Goal: Information Seeking & Learning: Learn about a topic

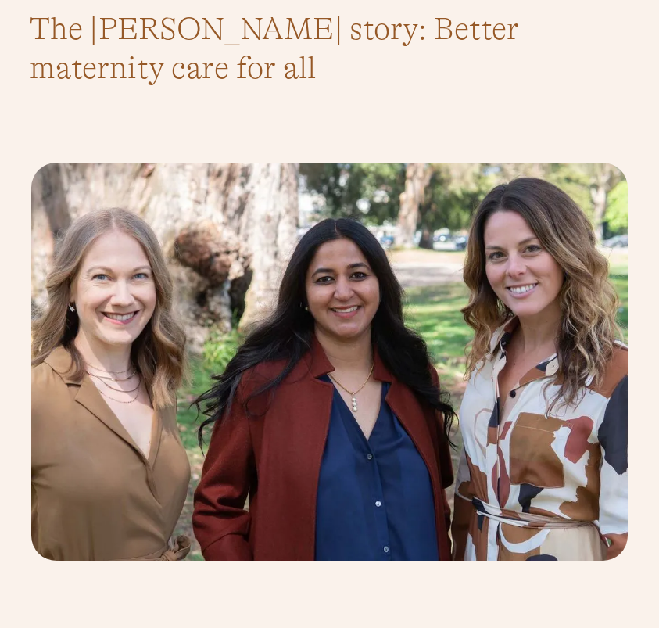
scroll to position [550, 0]
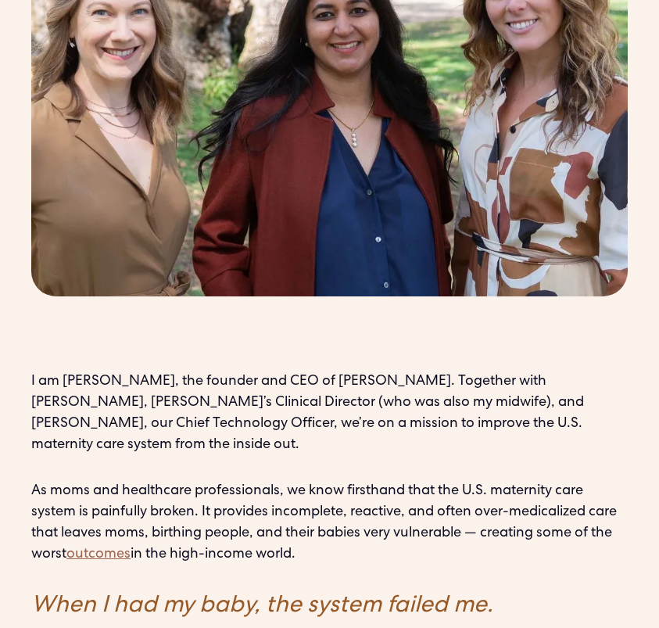
click at [164, 371] on p "I am [PERSON_NAME], the founder and CEO of [PERSON_NAME]. Together with [PERSON…" at bounding box center [329, 413] width 596 height 84
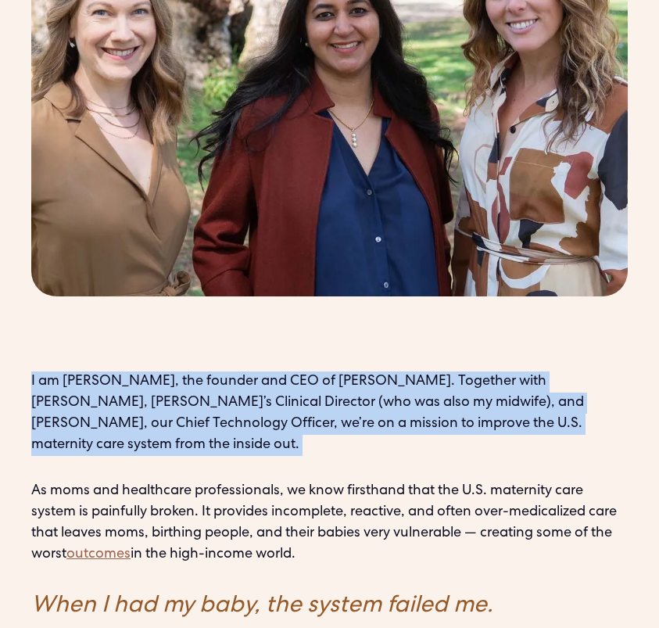
click at [164, 371] on p "I am [PERSON_NAME], the founder and CEO of [PERSON_NAME]. Together with [PERSON…" at bounding box center [329, 413] width 596 height 84
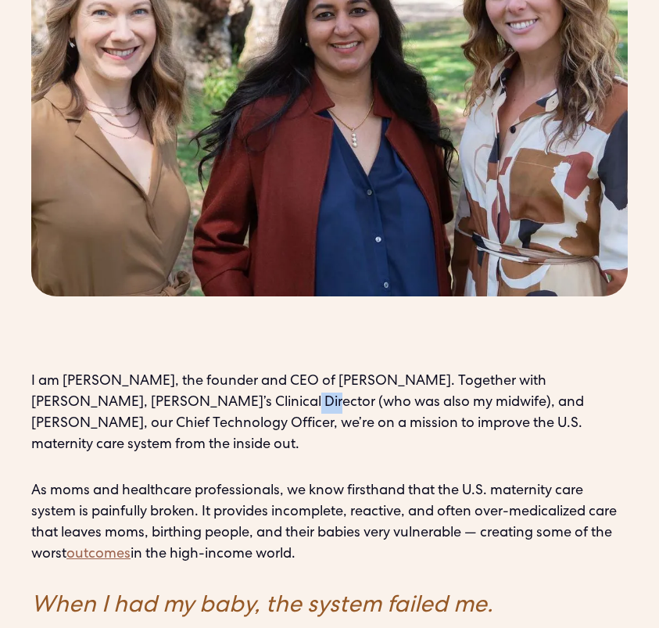
click at [164, 371] on p "I am [PERSON_NAME], the founder and CEO of [PERSON_NAME]. Together with [PERSON…" at bounding box center [329, 413] width 596 height 84
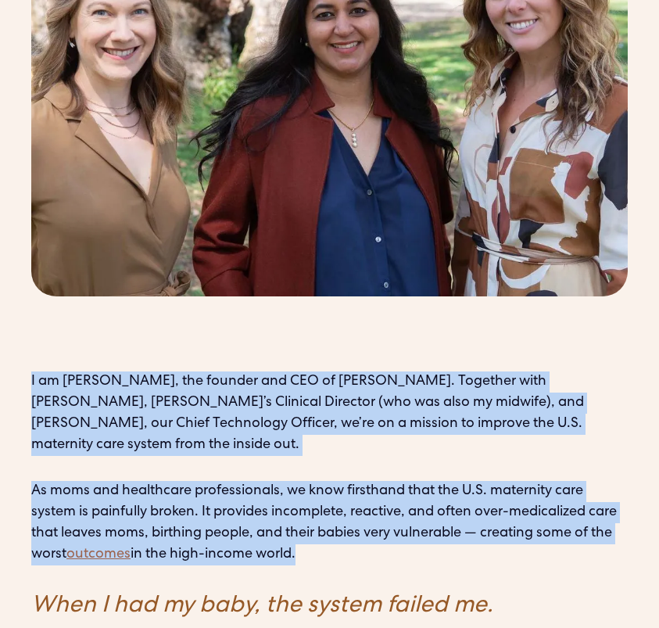
drag, startPoint x: 164, startPoint y: 363, endPoint x: 161, endPoint y: 479, distance: 116.5
click at [161, 481] on p "As moms and healthcare professionals, we know firsthand that the U.S. maternity…" at bounding box center [329, 523] width 596 height 84
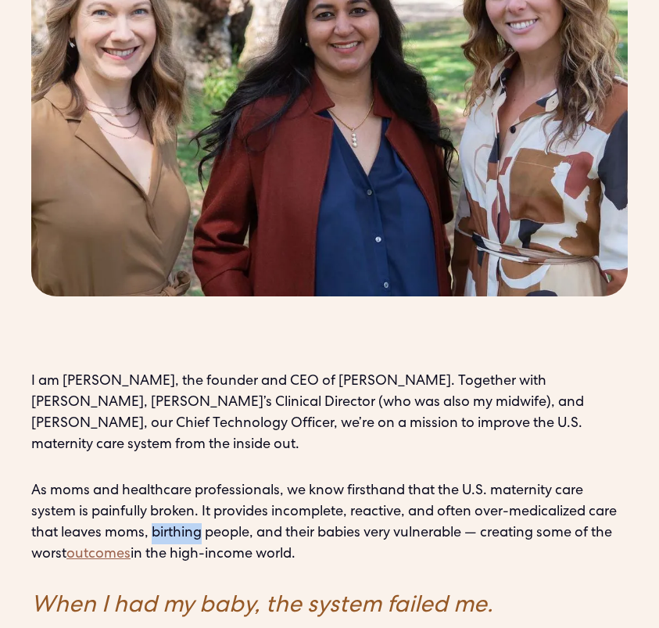
click at [161, 481] on p "As moms and healthcare professionals, we know firsthand that the U.S. maternity…" at bounding box center [329, 523] width 596 height 84
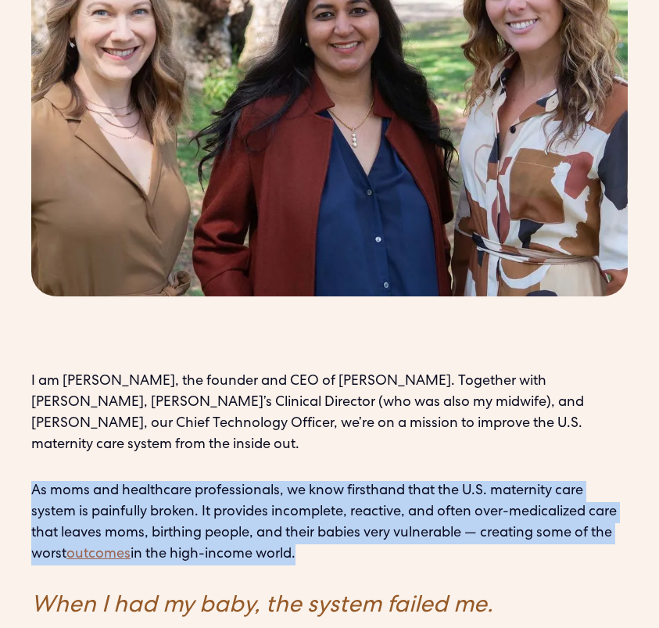
click at [161, 481] on p "As moms and healthcare professionals, we know firsthand that the U.S. maternity…" at bounding box center [329, 523] width 596 height 84
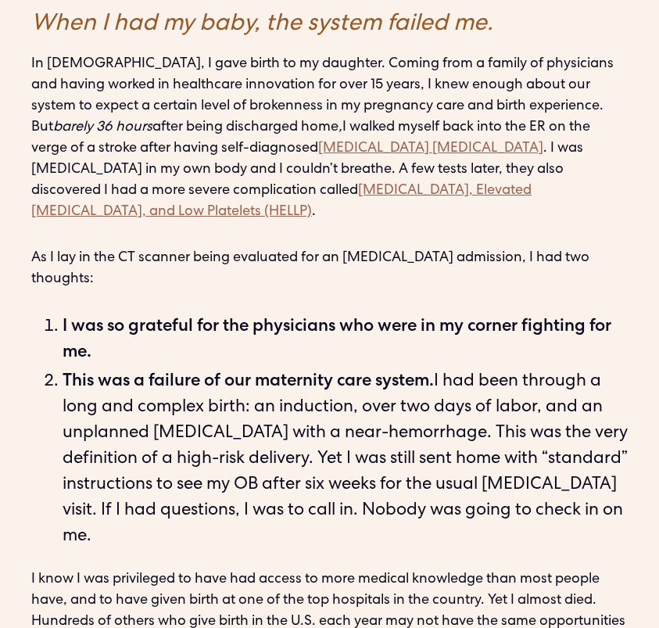
scroll to position [1111, 0]
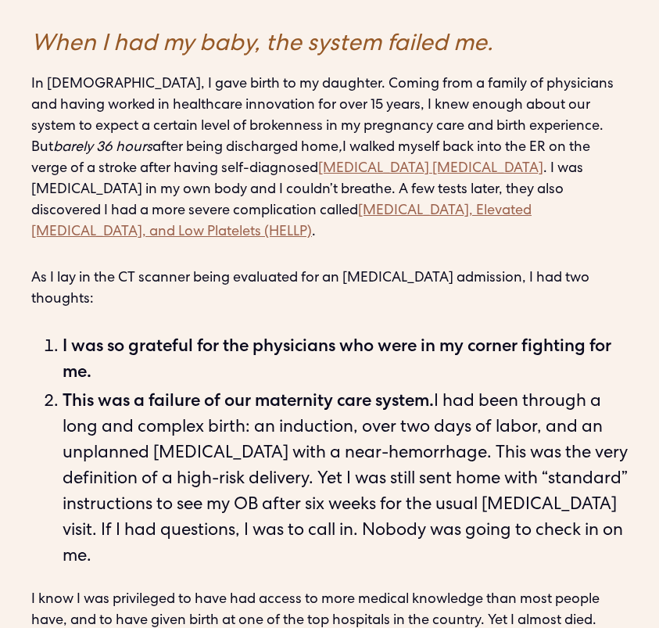
click at [185, 456] on li "This was a failure of our maternity care system. I had been through a long and …" at bounding box center [345, 480] width 565 height 181
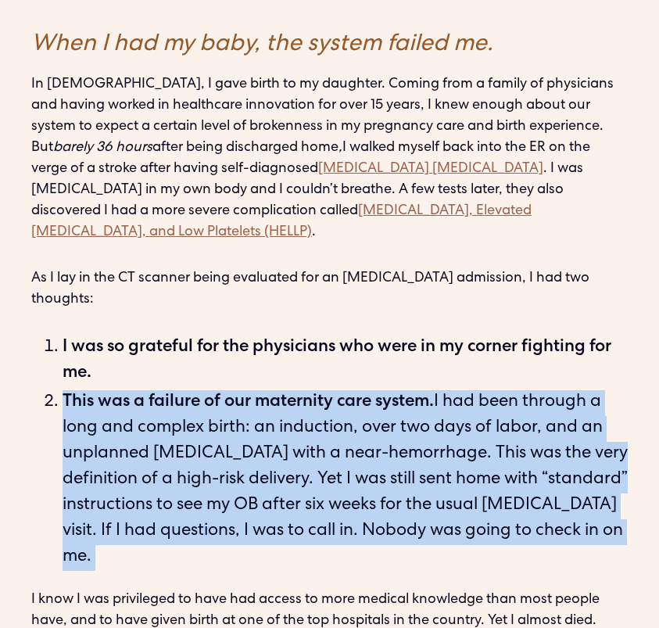
click at [185, 456] on li "This was a failure of our maternity care system. I had been through a long and …" at bounding box center [345, 480] width 565 height 181
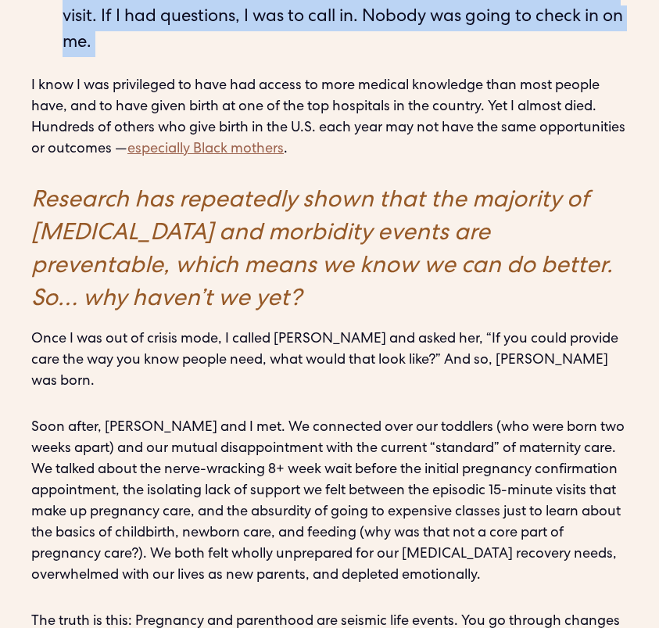
scroll to position [1846, 0]
